Goal: Complete application form

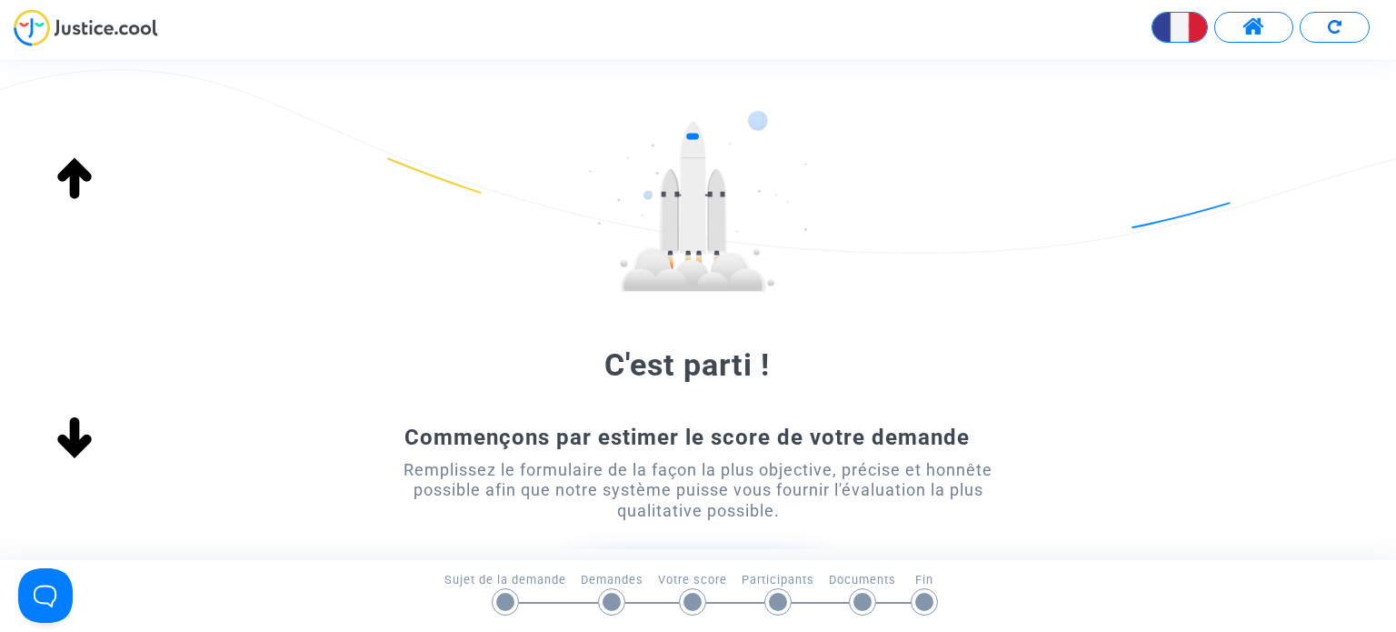
scroll to position [19, 0]
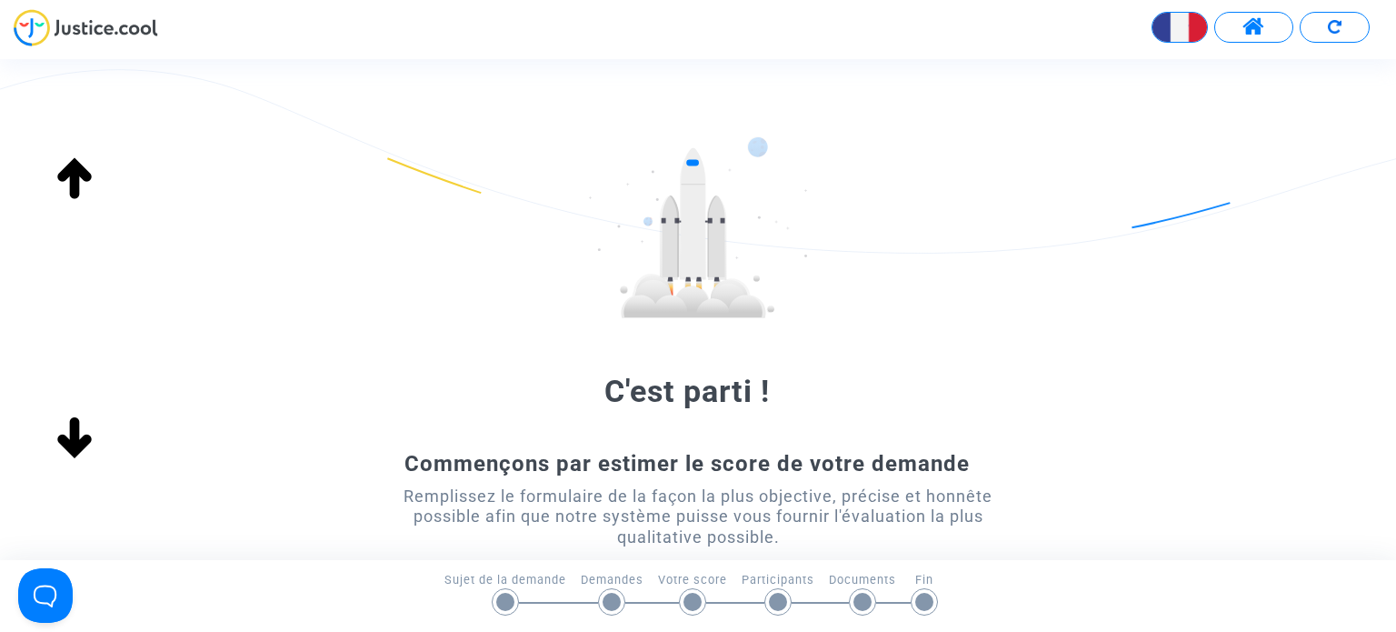
click at [105, 26] on img at bounding box center [86, 27] width 144 height 37
